Goal: Complete application form

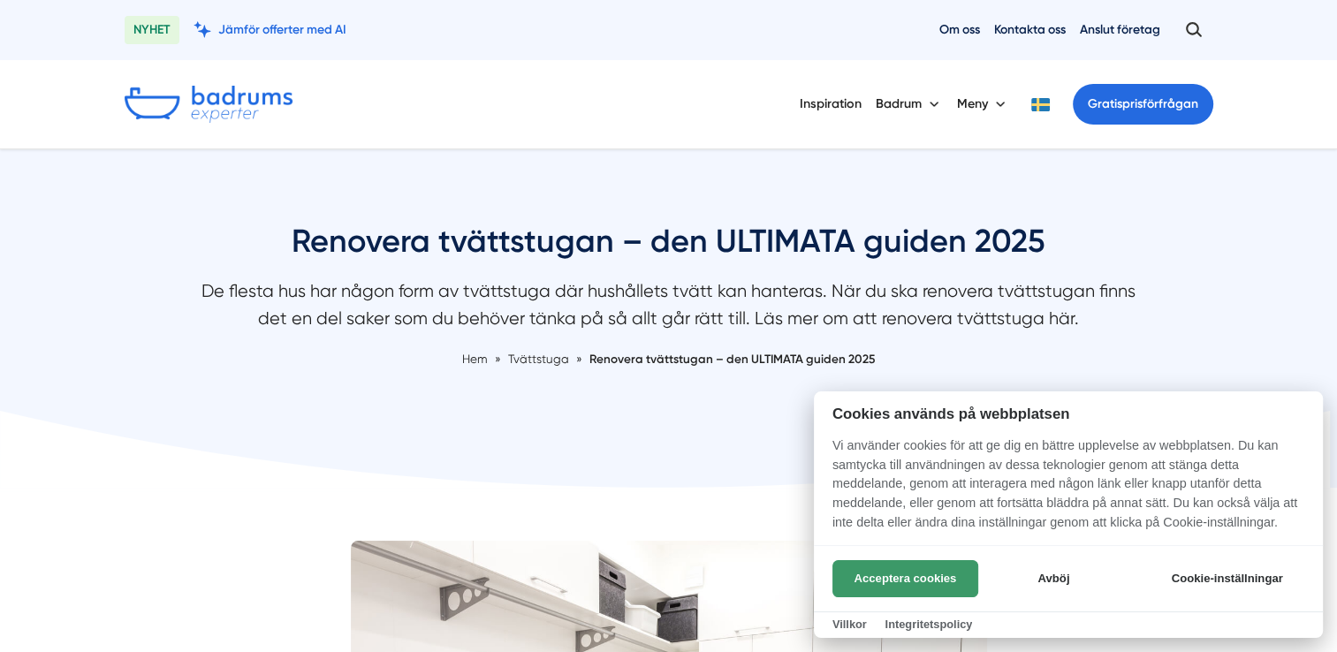
click at [929, 580] on button "Acceptera cookies" at bounding box center [905, 578] width 146 height 37
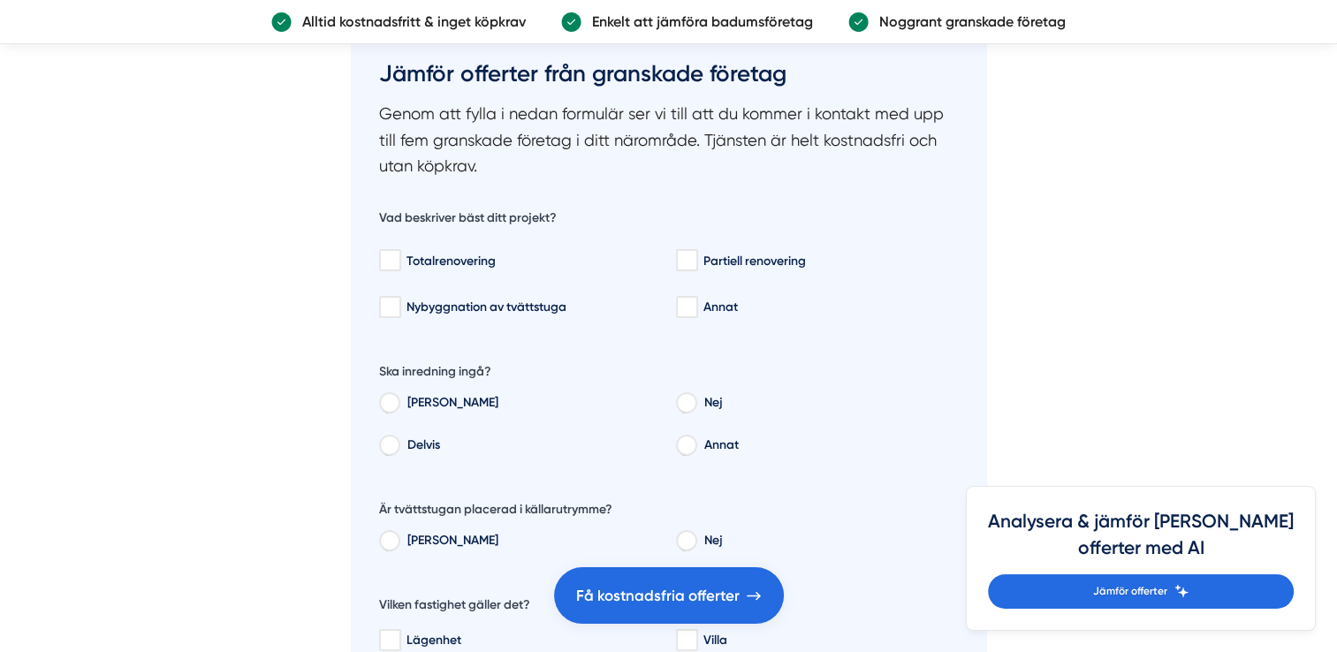
scroll to position [5795, 0]
click at [389, 300] on input "Nybyggnation av tvättstuga" at bounding box center [389, 309] width 20 height 18
checkbox input "true"
click at [391, 398] on input "[PERSON_NAME]" at bounding box center [388, 406] width 19 height 16
radio input "true"
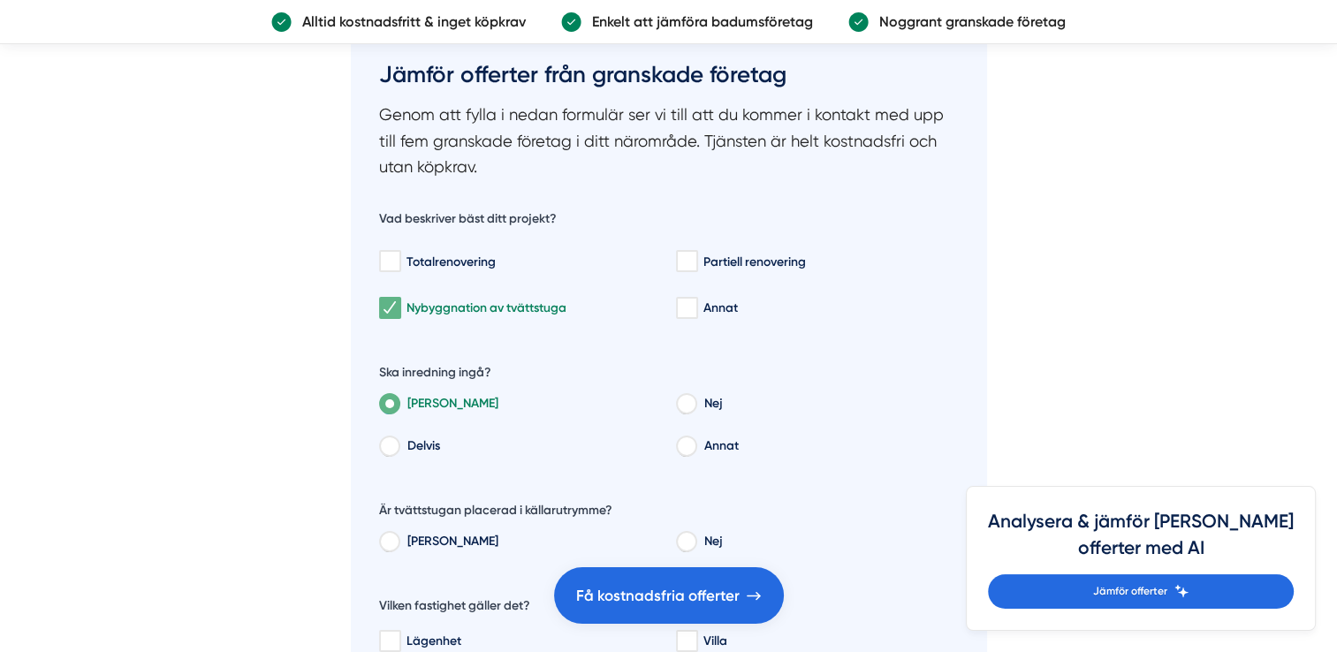
click at [684, 536] on input "Nej" at bounding box center [685, 544] width 19 height 16
radio input "true"
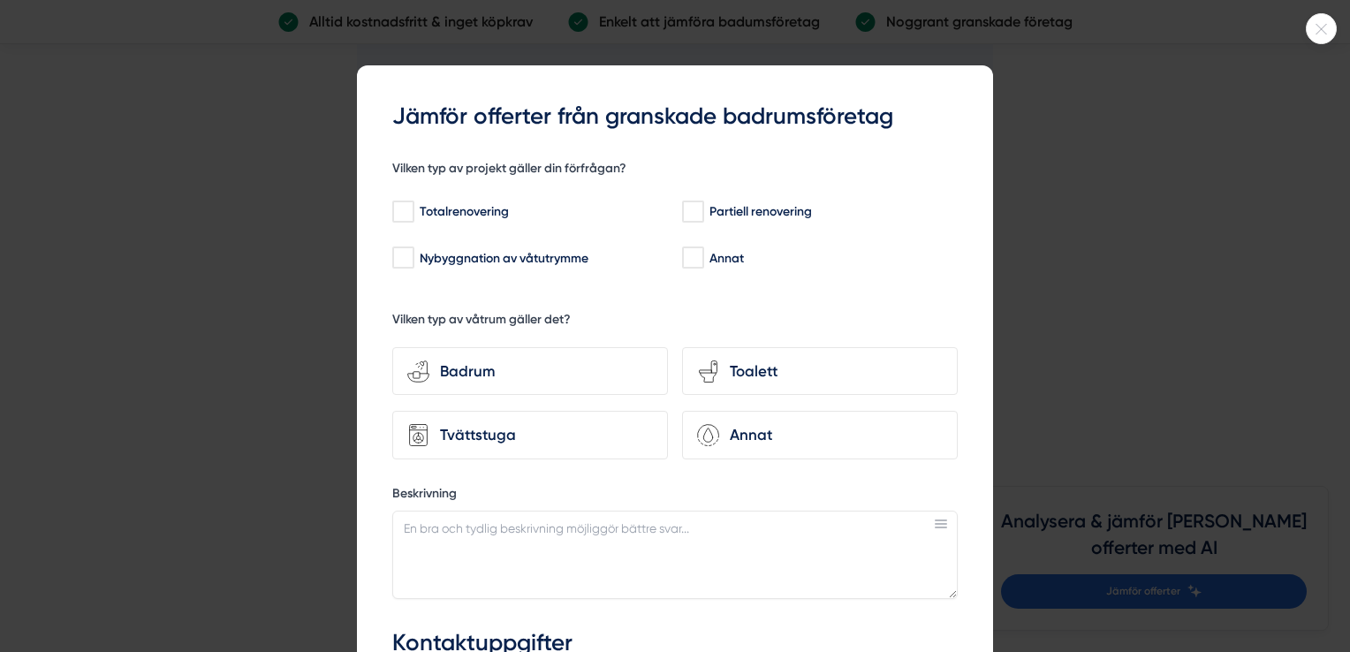
click at [1323, 31] on icon at bounding box center [1321, 29] width 29 height 11
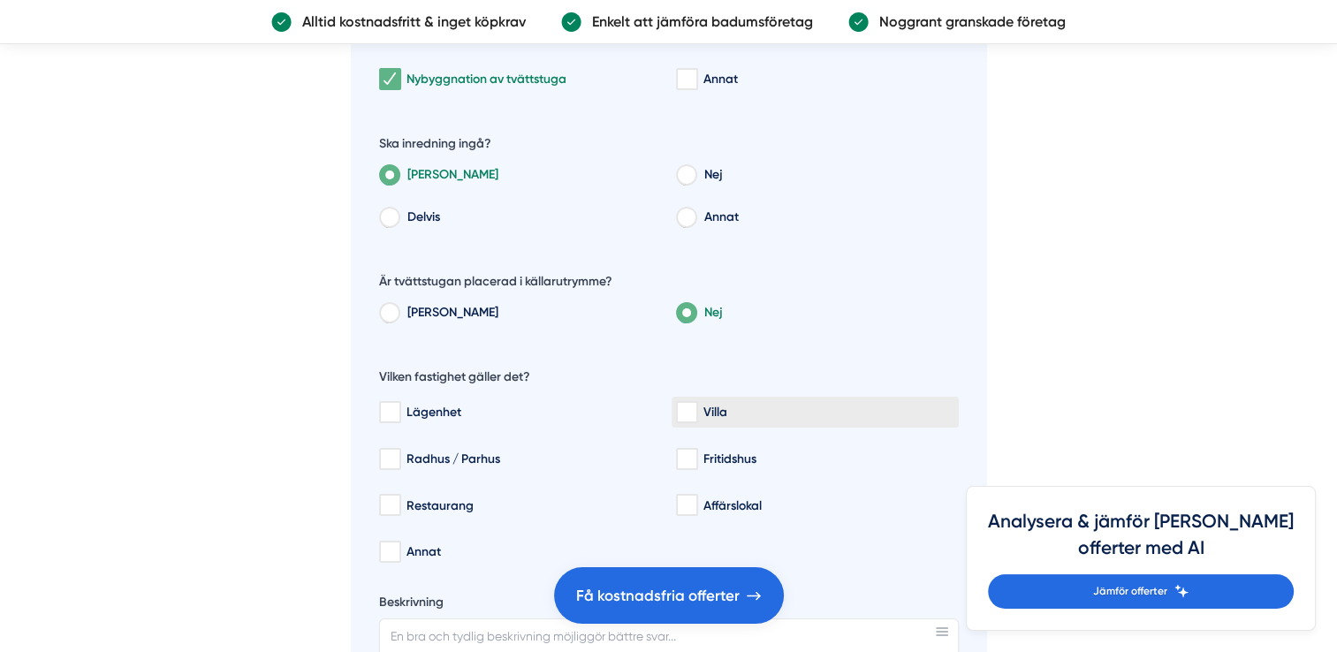
click at [689, 404] on input "Villa" at bounding box center [686, 413] width 20 height 18
checkbox input "true"
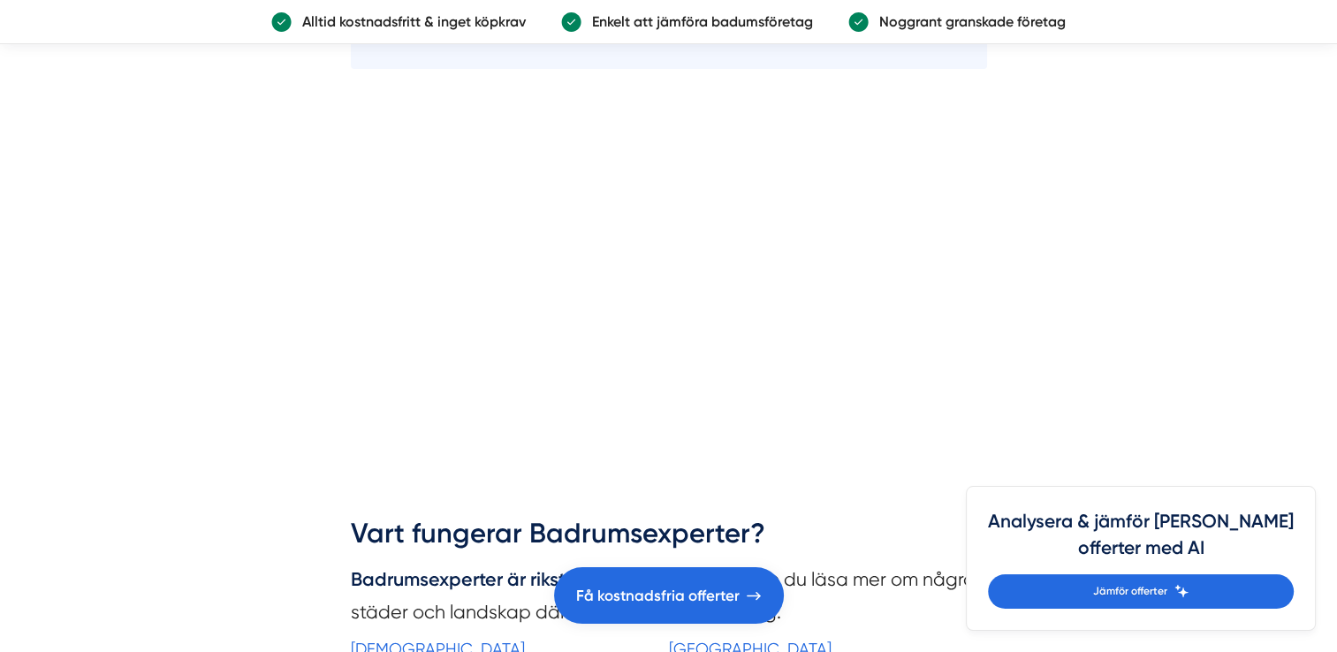
scroll to position [7106, 0]
